Goal: Navigation & Orientation: Find specific page/section

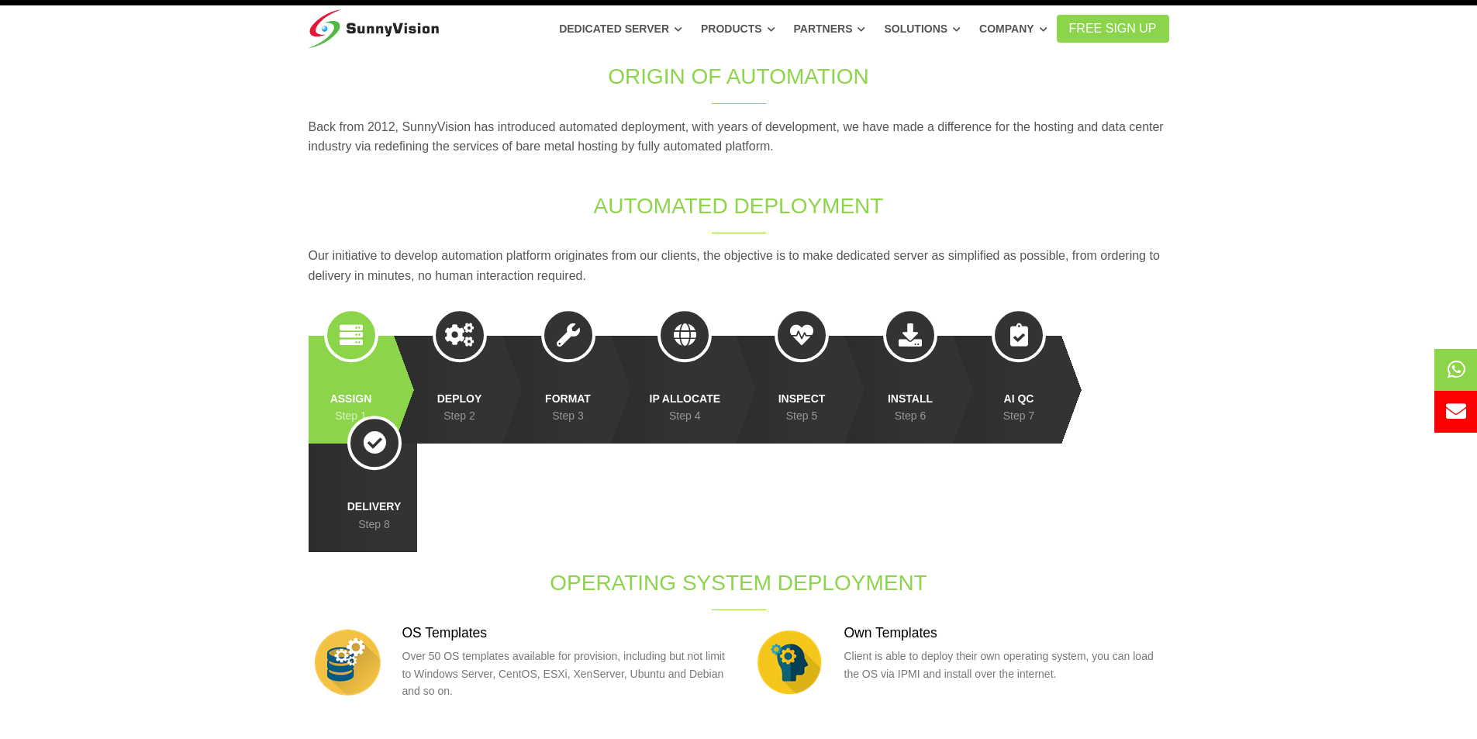
scroll to position [78, 0]
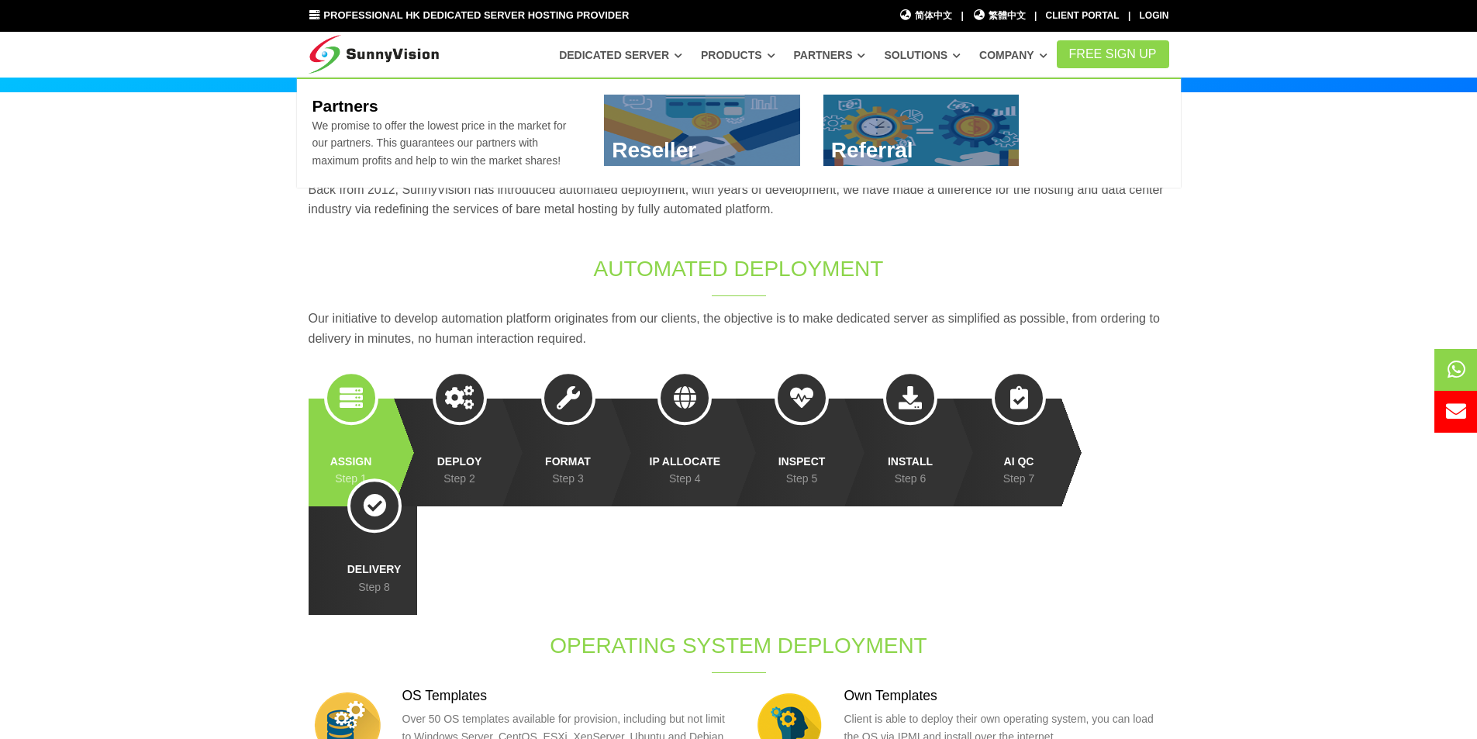
click at [865, 52] on icon at bounding box center [861, 55] width 8 height 9
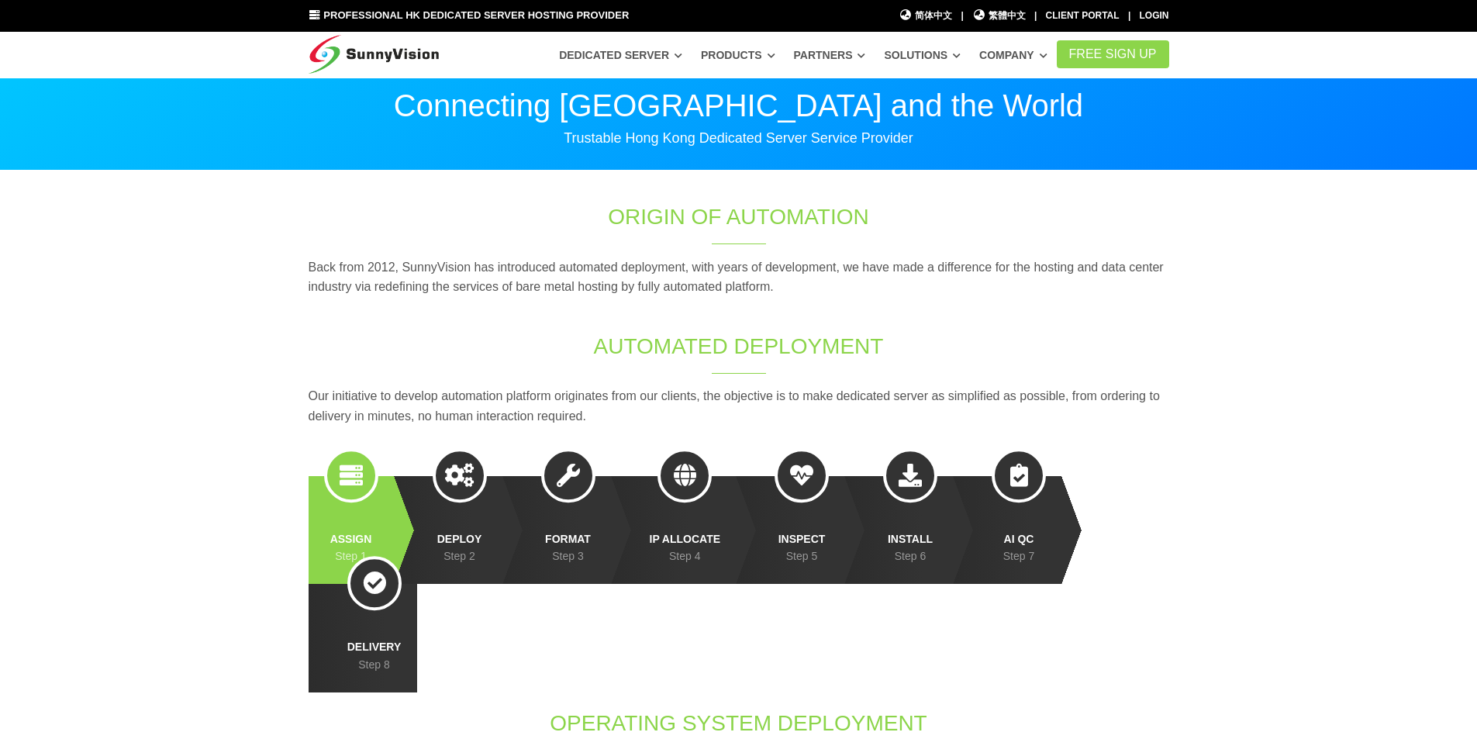
scroll to position [78, 0]
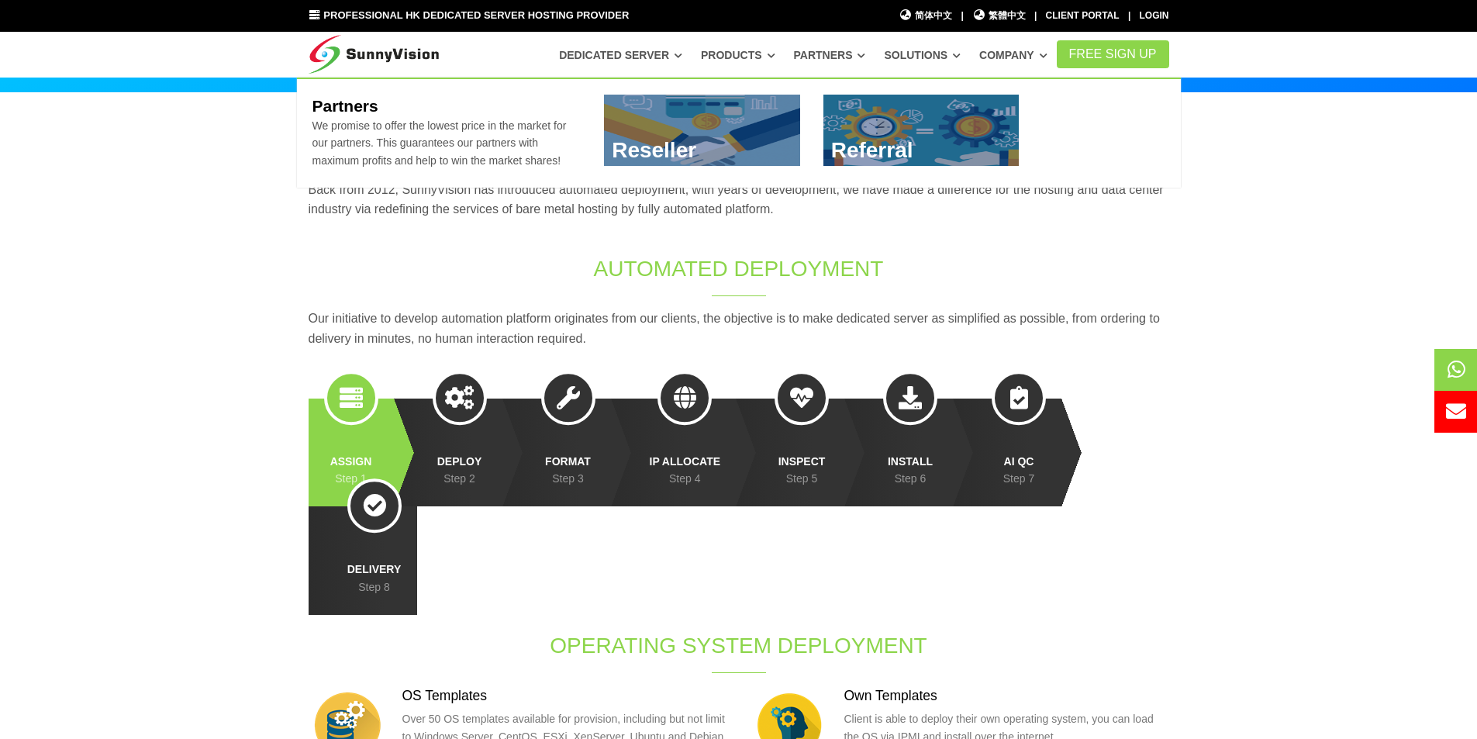
click at [865, 53] on icon at bounding box center [861, 55] width 8 height 9
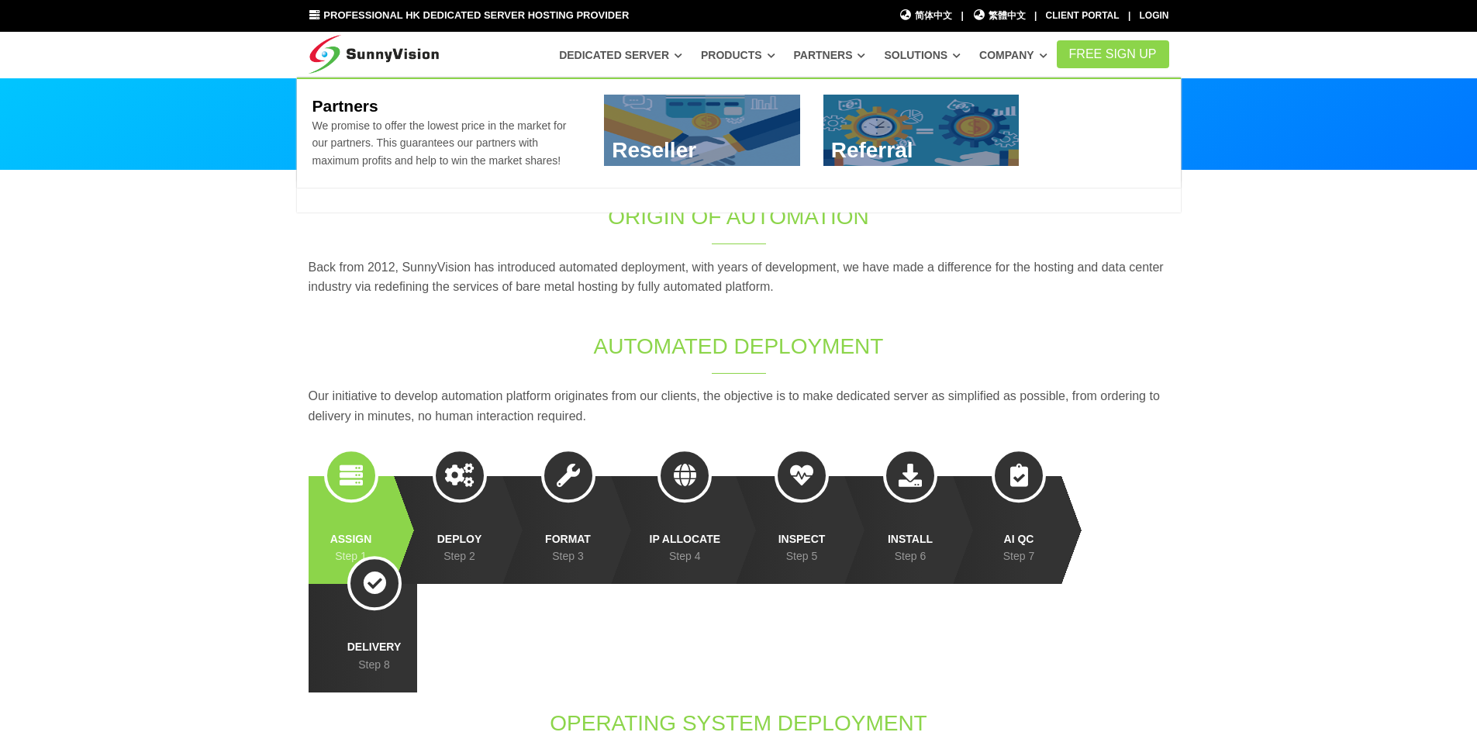
scroll to position [78, 0]
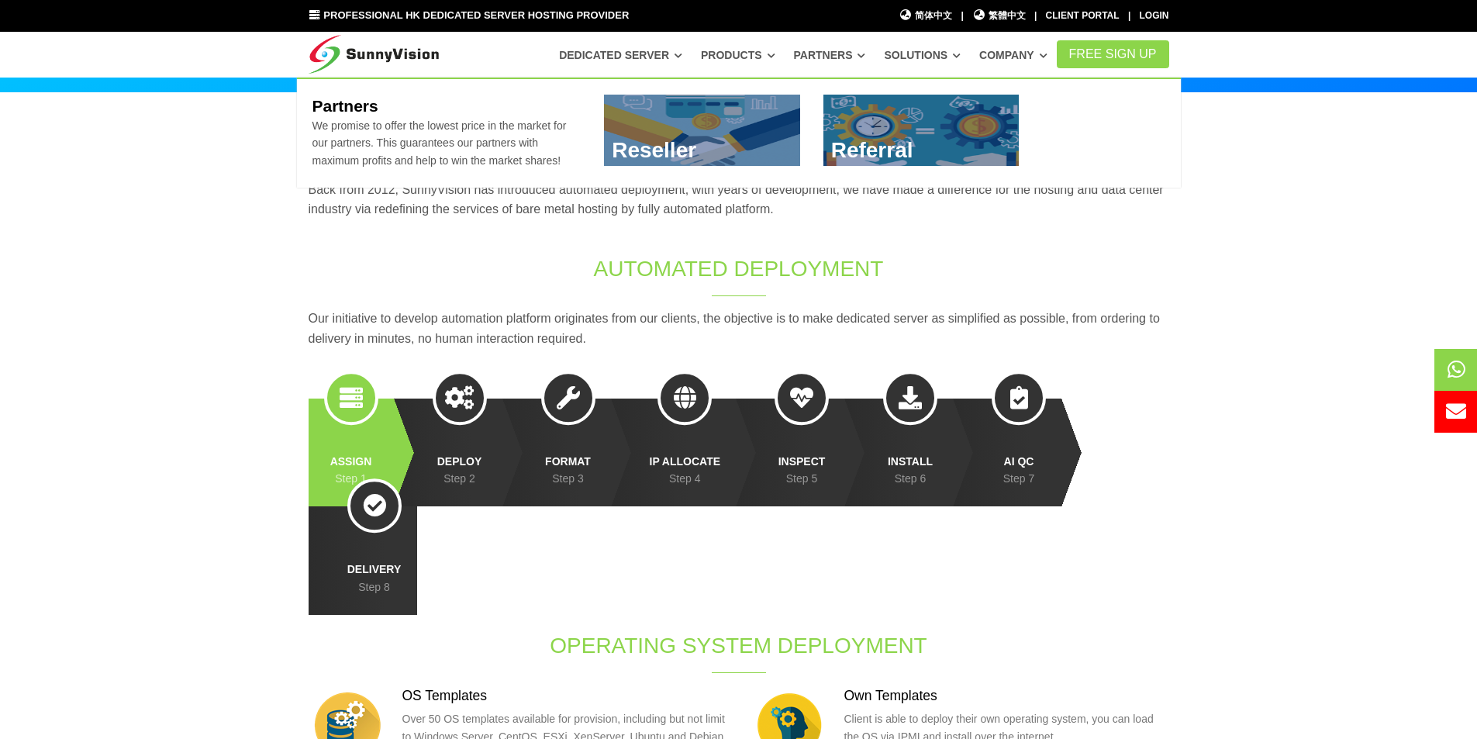
click at [880, 134] on link at bounding box center [921, 130] width 196 height 71
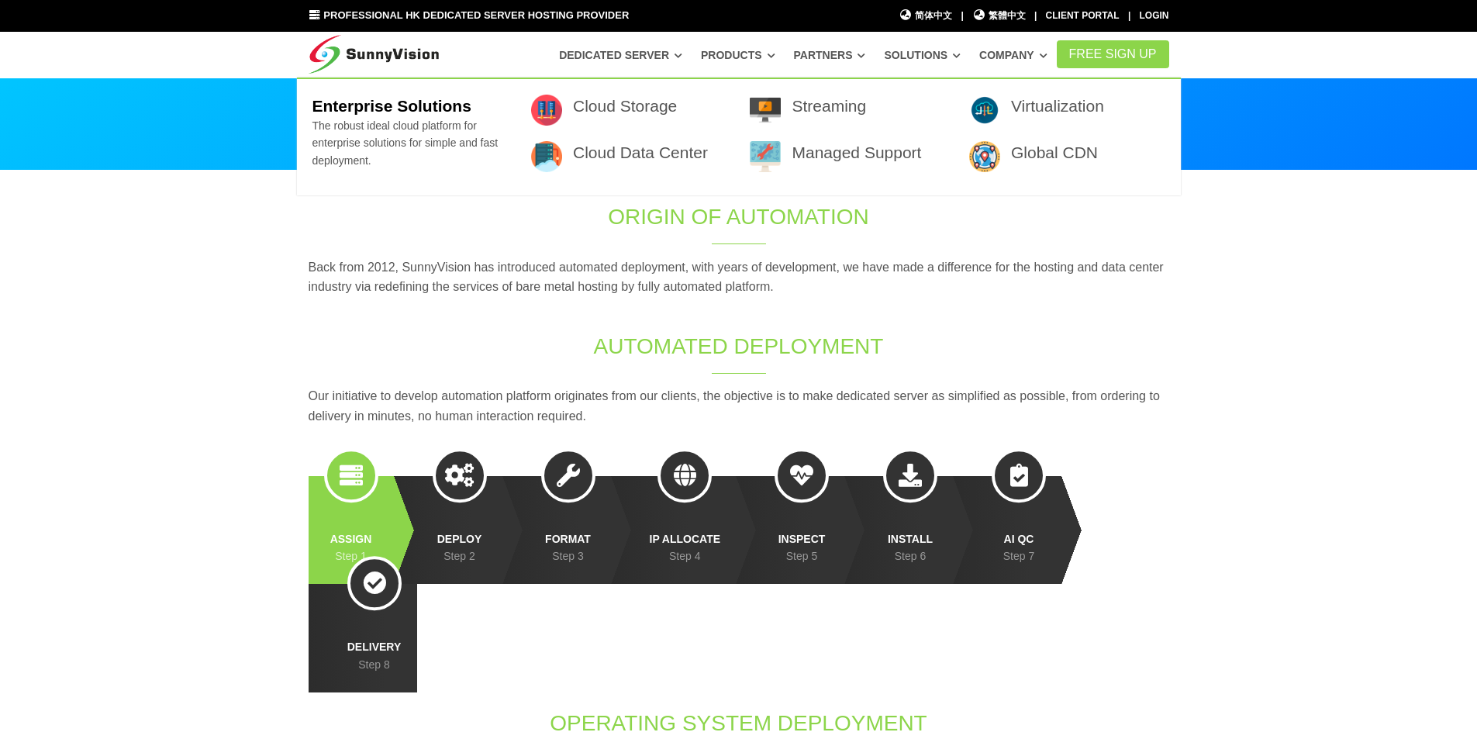
scroll to position [78, 0]
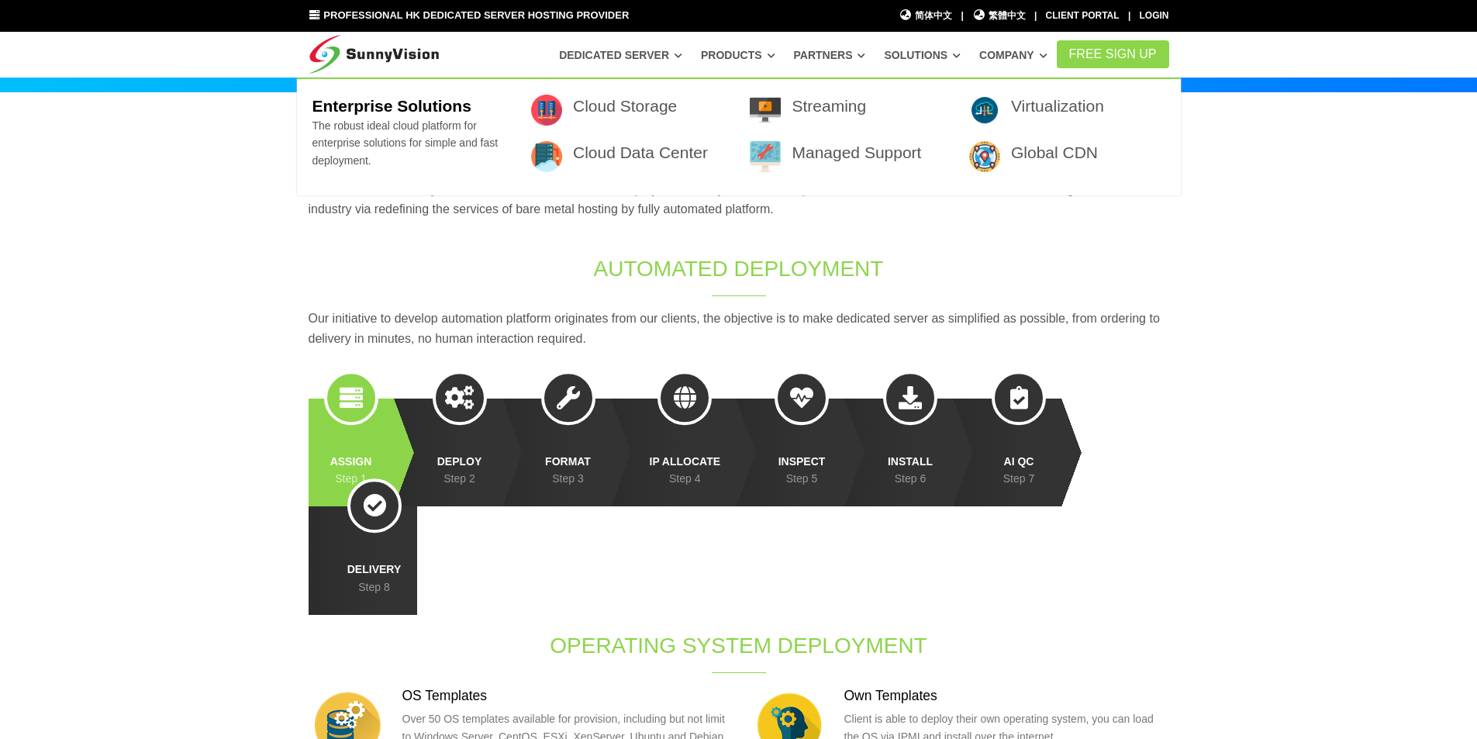
click at [960, 55] on icon at bounding box center [957, 55] width 8 height 9
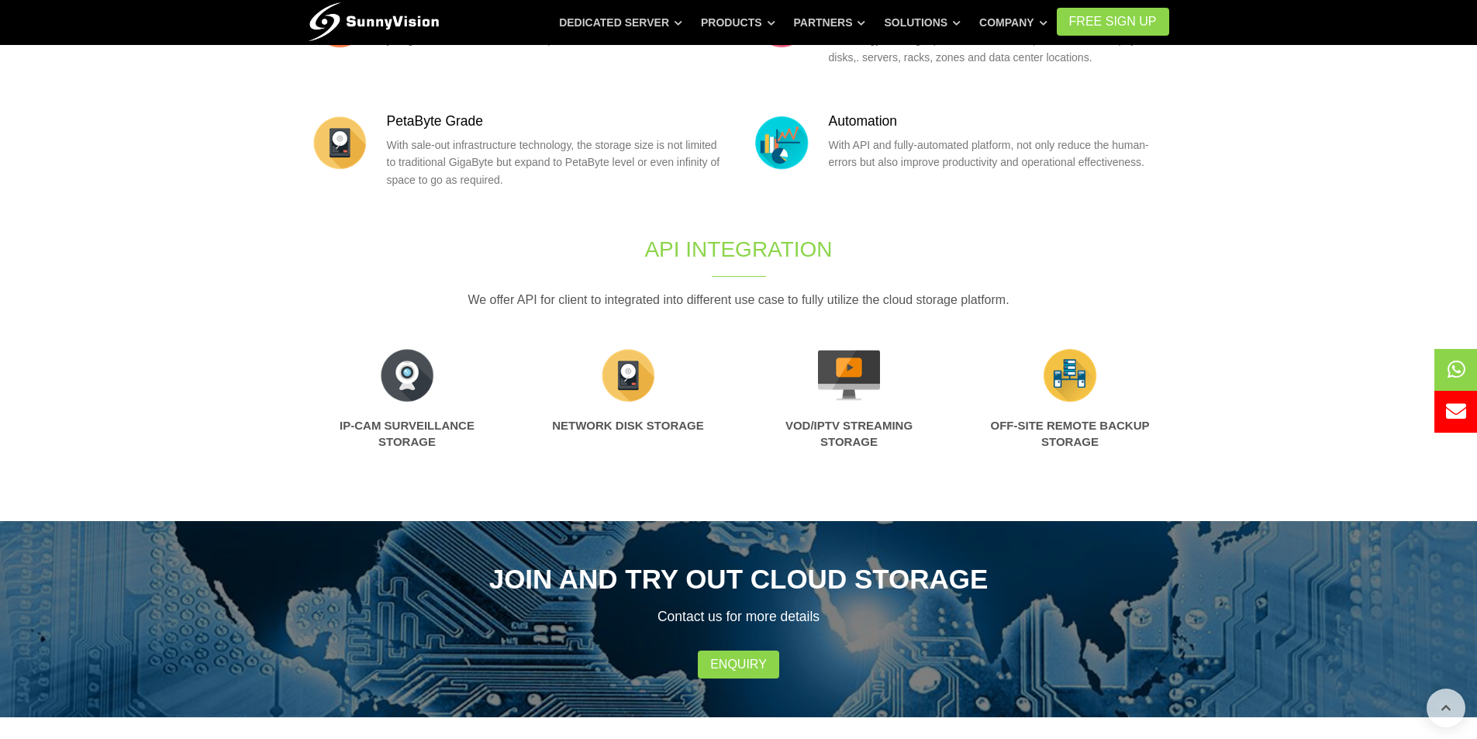
scroll to position [775, 0]
